Goal: Register for event/course

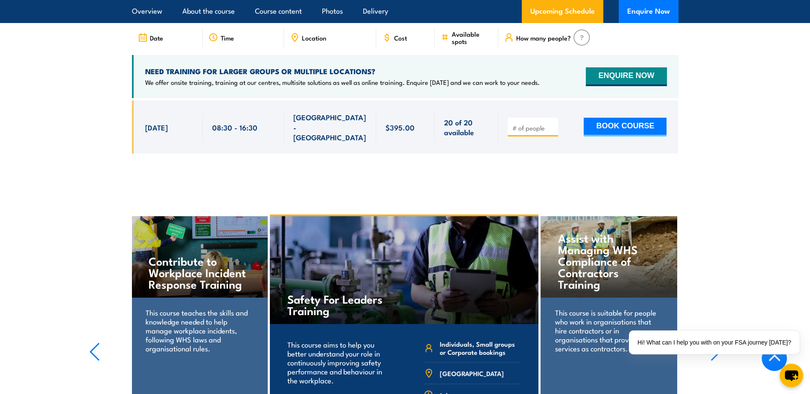
scroll to position [1229, 0]
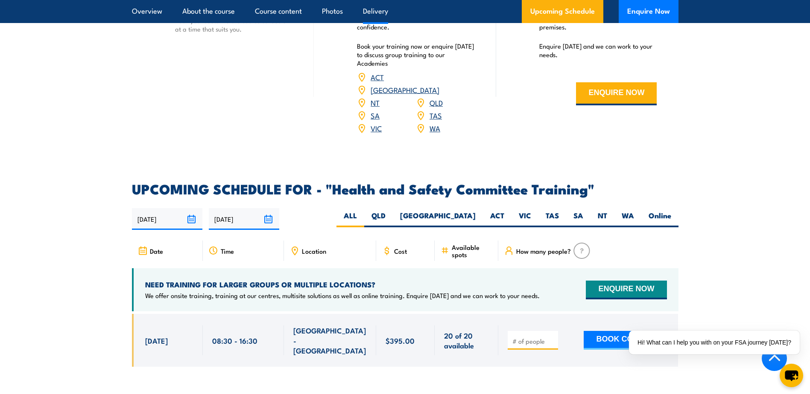
drag, startPoint x: 396, startPoint y: 240, endPoint x: 400, endPoint y: 239, distance: 4.5
click at [396, 248] on span "Cost" at bounding box center [400, 251] width 13 height 7
click at [400, 248] on span "Cost" at bounding box center [400, 251] width 13 height 7
click at [388, 248] on icon at bounding box center [386, 250] width 3 height 5
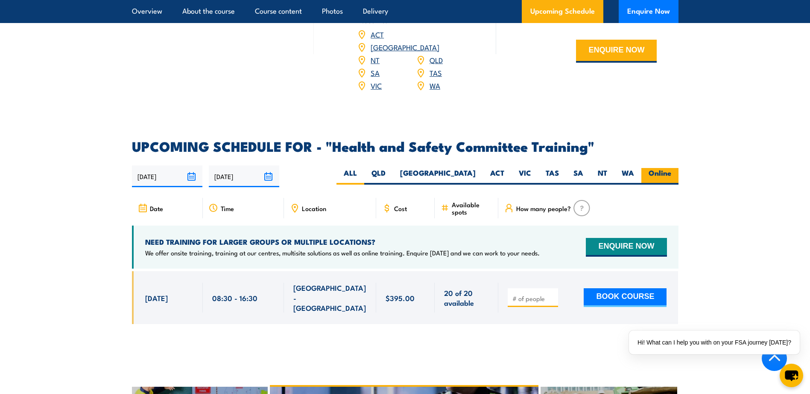
click at [659, 168] on label "Online" at bounding box center [659, 176] width 37 height 17
click at [671, 168] on input "Online" at bounding box center [674, 171] width 6 height 6
radio input "true"
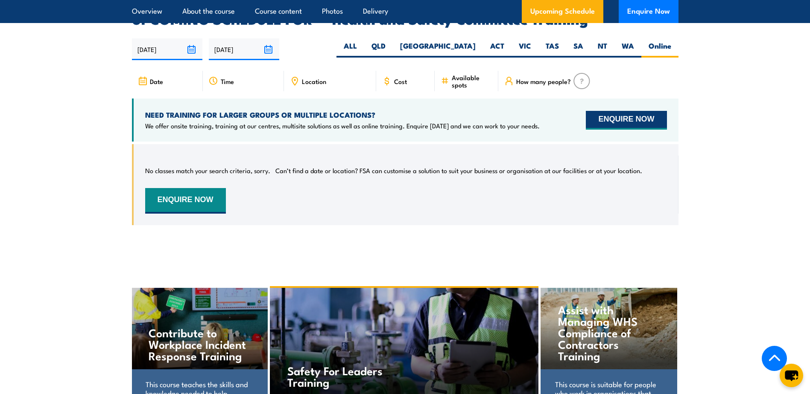
scroll to position [1313, 0]
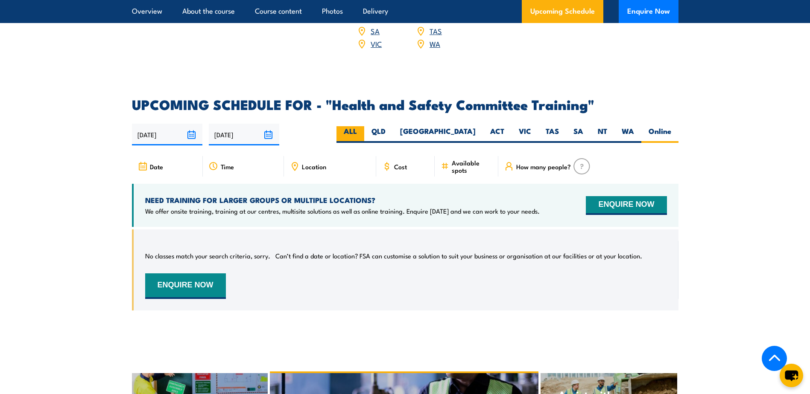
click at [364, 126] on label "ALL" at bounding box center [350, 134] width 28 height 17
click at [362, 126] on input "ALL" at bounding box center [360, 129] width 6 height 6
radio input "true"
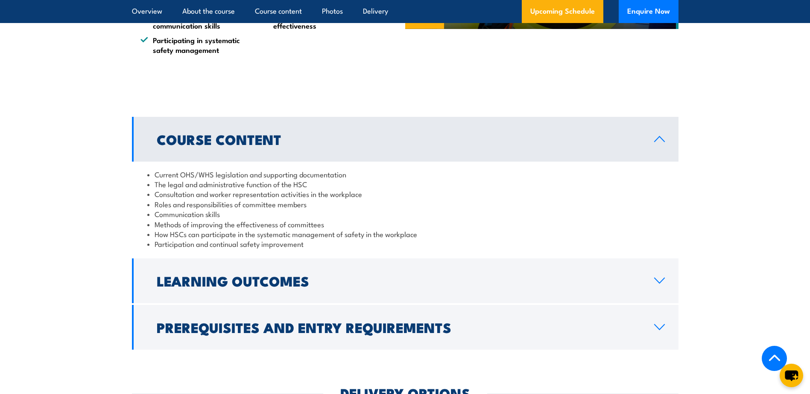
scroll to position [726, 0]
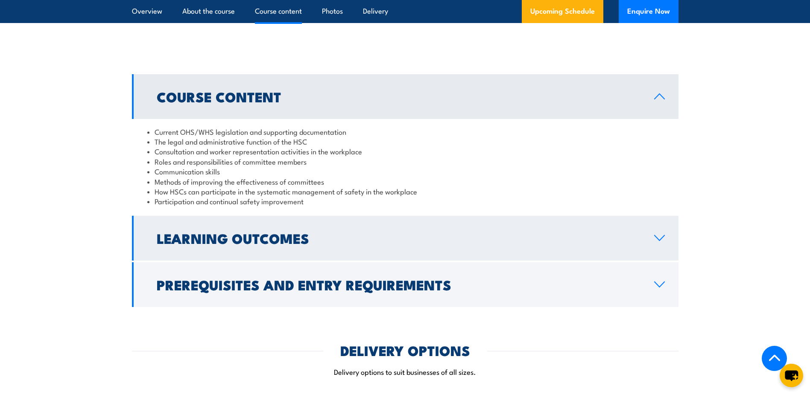
click at [661, 237] on icon at bounding box center [659, 238] width 12 height 7
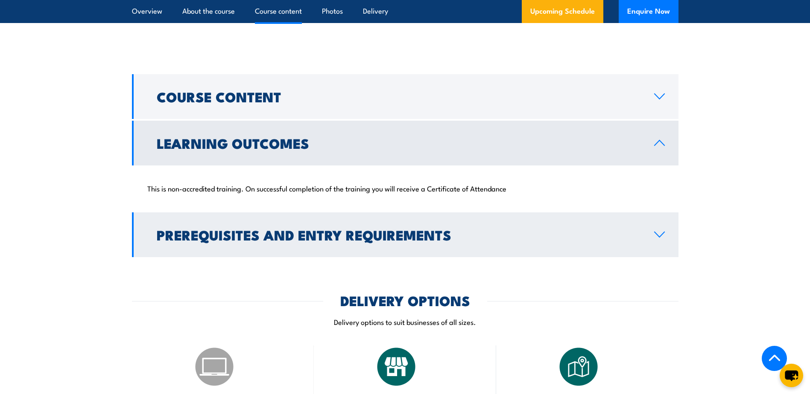
click at [661, 236] on icon at bounding box center [659, 234] width 12 height 7
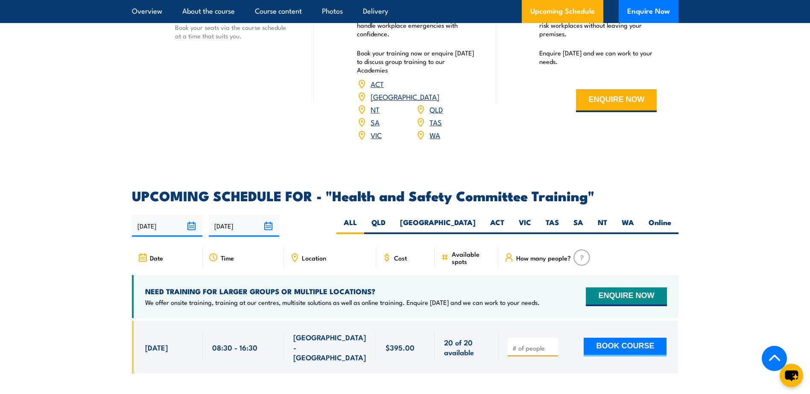
scroll to position [1281, 0]
